Goal: Task Accomplishment & Management: Manage account settings

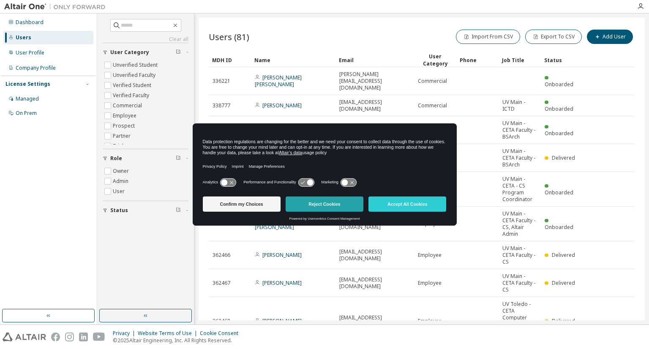
click at [306, 203] on button "Reject Cookies" at bounding box center [325, 204] width 78 height 15
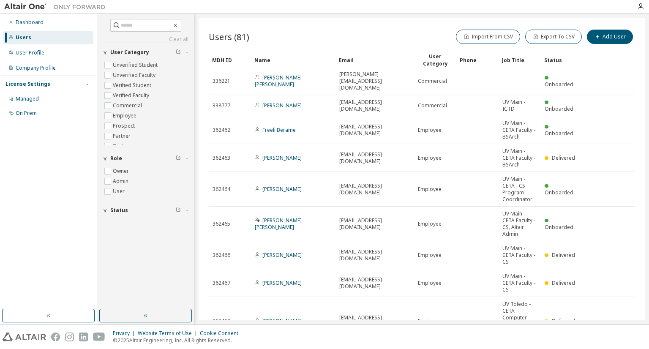
drag, startPoint x: 649, startPoint y: 102, endPoint x: 649, endPoint y: 66, distance: 35.5
click at [649, 66] on div "Clear all Status Role Owner Admin User User Category Unverified Student Unverif…" at bounding box center [373, 169] width 552 height 311
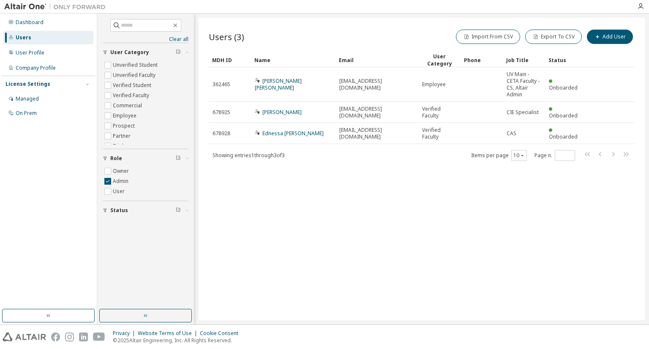
click at [550, 208] on div "Users (3) Import From CSV Export To CSV Add User Clear Load Save Save As Field …" at bounding box center [422, 169] width 446 height 303
click at [613, 38] on button "Add User" at bounding box center [610, 37] width 46 height 14
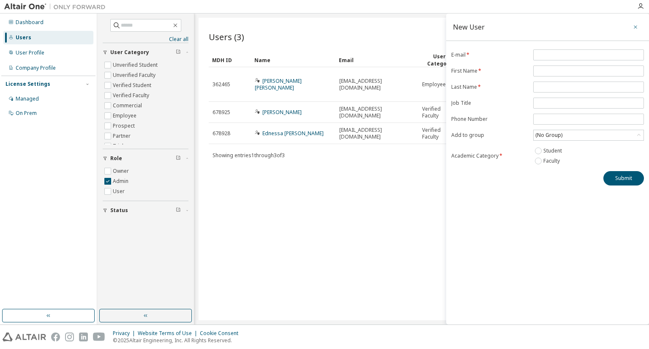
click at [634, 29] on icon "button" at bounding box center [636, 27] width 6 height 7
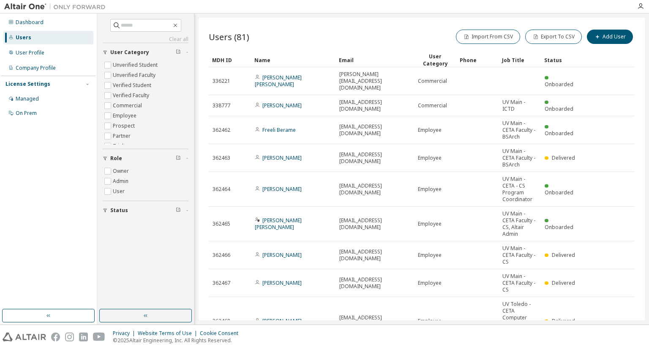
drag, startPoint x: 649, startPoint y: 133, endPoint x: 644, endPoint y: 262, distance: 129.9
click at [644, 262] on div "Clear all Status Role Owner Admin User User Category Unverified Student Unverif…" at bounding box center [373, 169] width 552 height 311
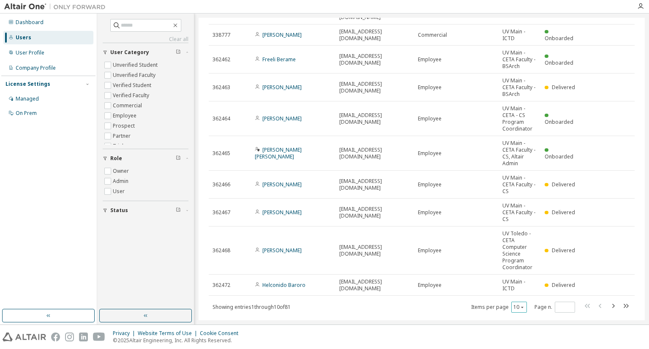
click at [520, 305] on icon "button" at bounding box center [522, 307] width 5 height 5
click at [507, 276] on div "100" at bounding box center [515, 281] width 68 height 10
drag, startPoint x: 646, startPoint y: 62, endPoint x: 648, endPoint y: 48, distance: 14.2
click at [648, 48] on div "Clear all Status Role Owner Admin User User Category Unverified Student Unverif…" at bounding box center [373, 169] width 552 height 311
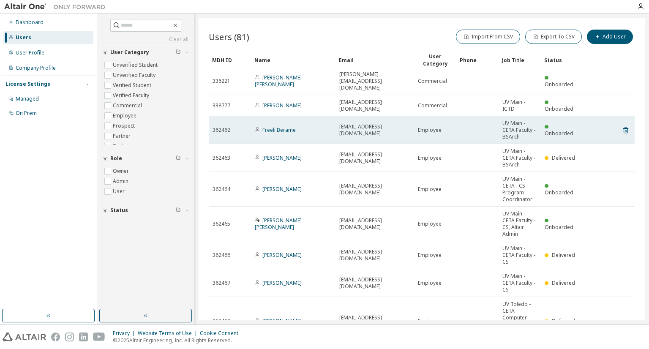
scroll to position [1035, 0]
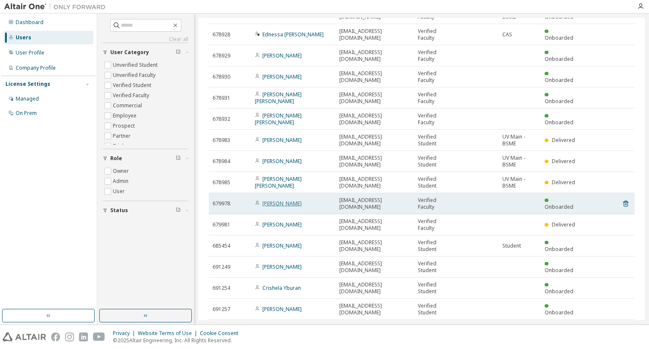
click at [293, 200] on link "[PERSON_NAME]" at bounding box center [281, 203] width 39 height 7
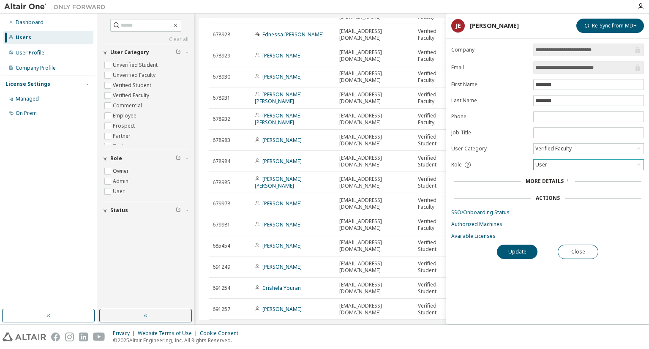
click at [569, 167] on div "User" at bounding box center [589, 165] width 110 height 10
click at [555, 176] on li "Admin" at bounding box center [588, 174] width 108 height 11
click at [522, 249] on button "Update" at bounding box center [517, 252] width 41 height 14
click at [584, 254] on button "Close" at bounding box center [578, 252] width 41 height 14
